Goal: Task Accomplishment & Management: Use online tool/utility

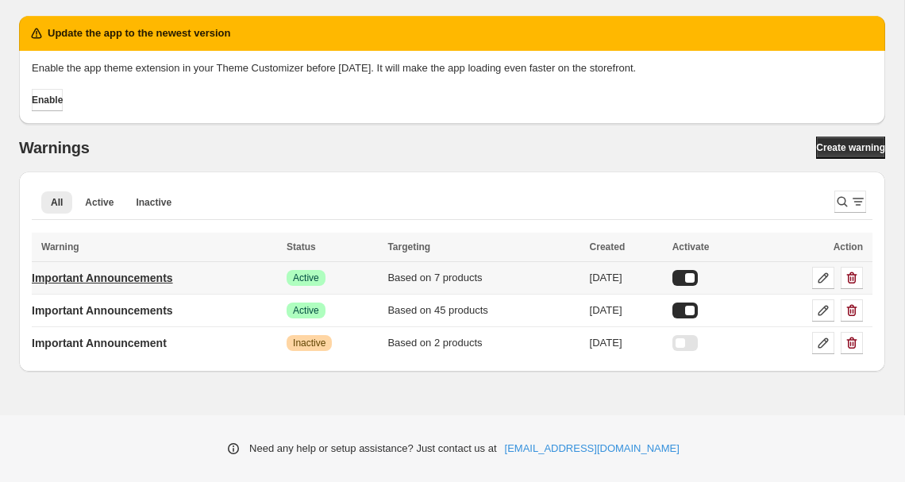
click at [133, 276] on p "Important Announcements" at bounding box center [102, 278] width 141 height 16
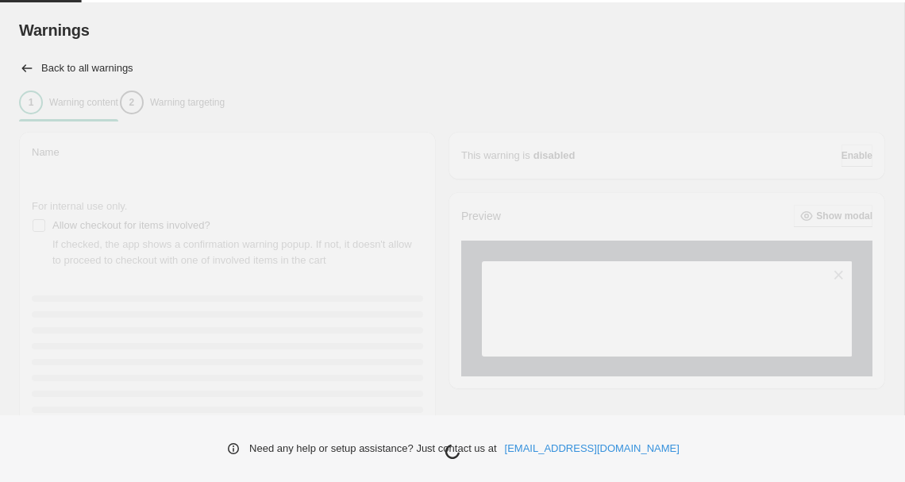
type input "**********"
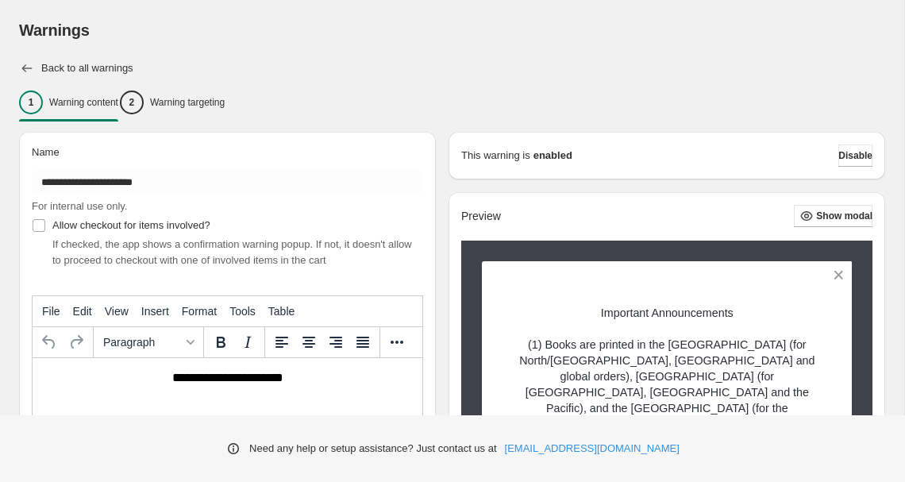
click at [28, 70] on icon "button" at bounding box center [27, 68] width 16 height 16
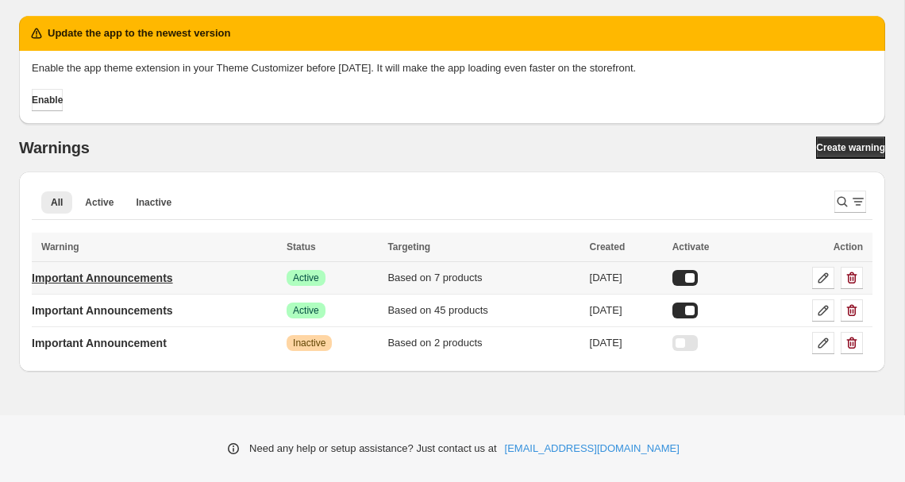
click at [151, 274] on p "Important Announcements" at bounding box center [102, 278] width 141 height 16
